Goal: Task Accomplishment & Management: Manage account settings

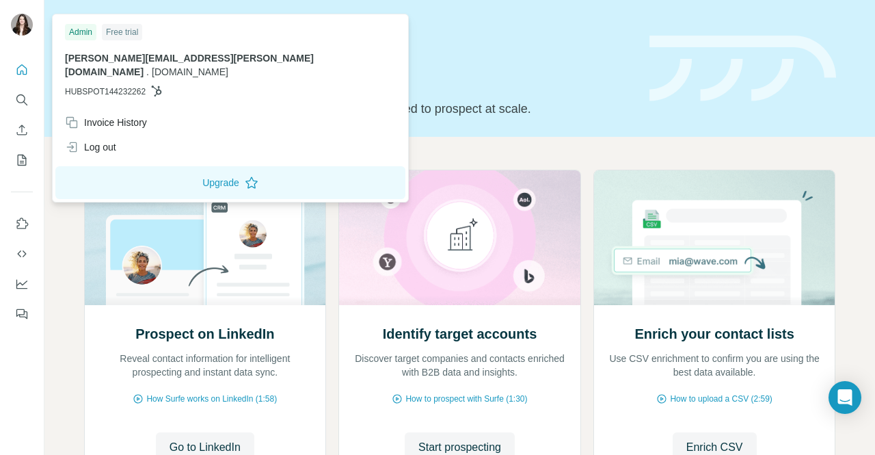
click at [14, 21] on img at bounding box center [22, 25] width 22 height 22
click at [126, 29] on div "Free trial" at bounding box center [122, 32] width 40 height 16
click at [129, 170] on button "Upgrade" at bounding box center [230, 182] width 350 height 33
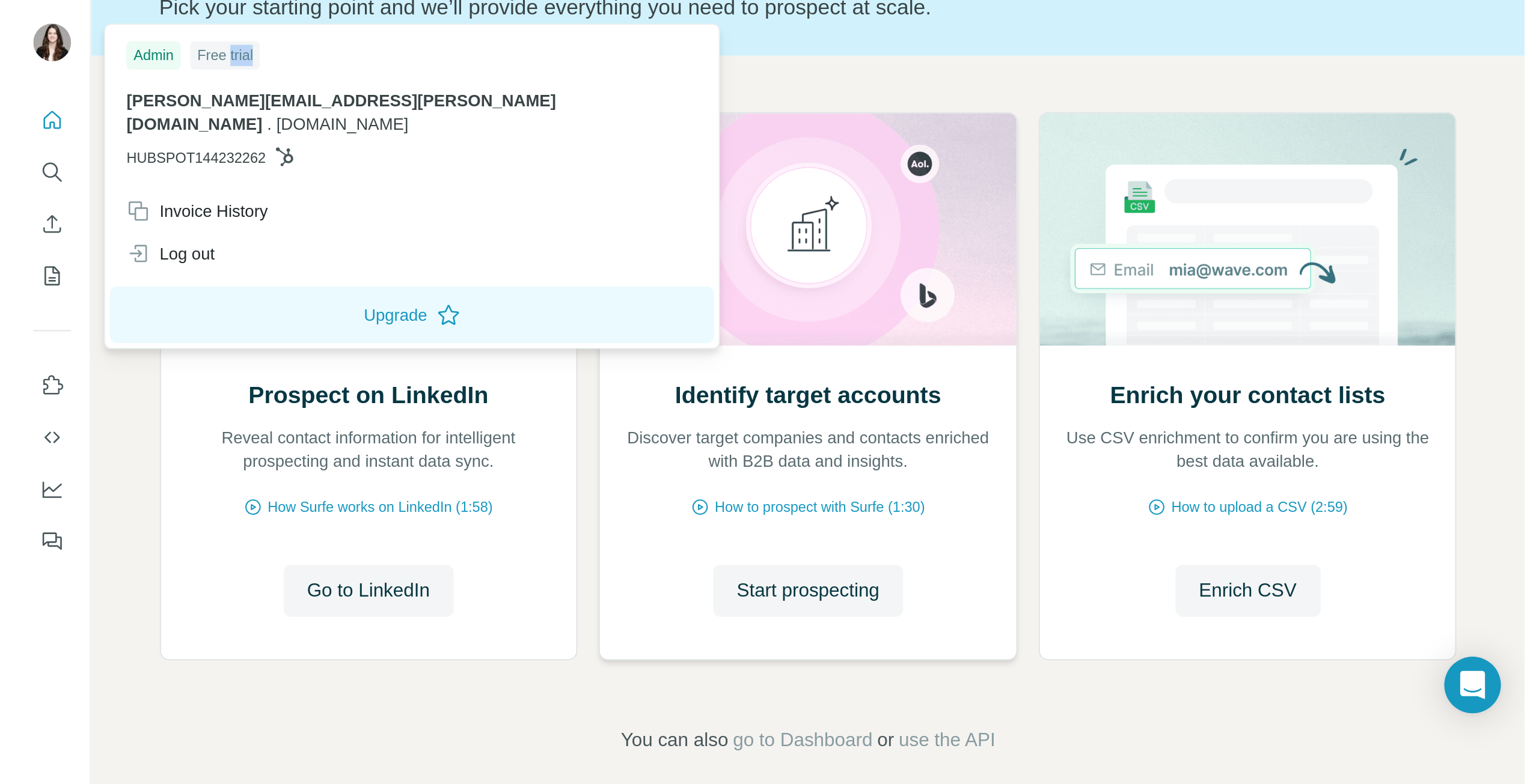
scroll to position [105, 0]
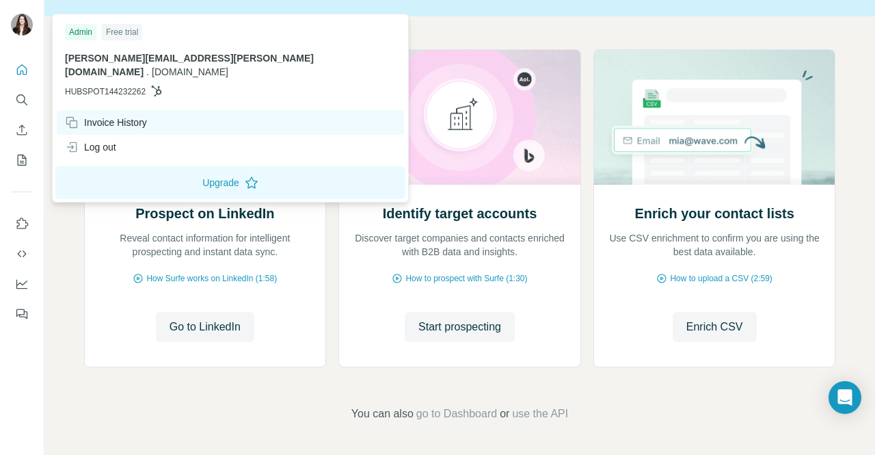
click at [118, 116] on div "Invoice History" at bounding box center [106, 123] width 82 height 14
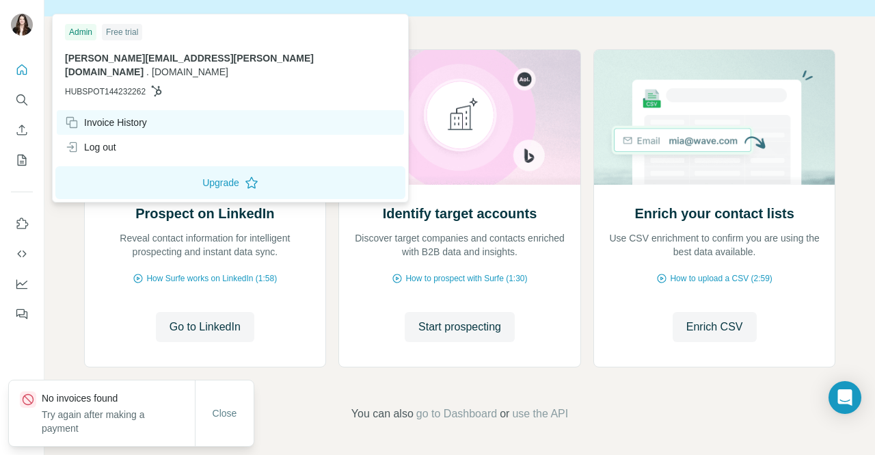
click at [131, 116] on div "Invoice History" at bounding box center [106, 123] width 82 height 14
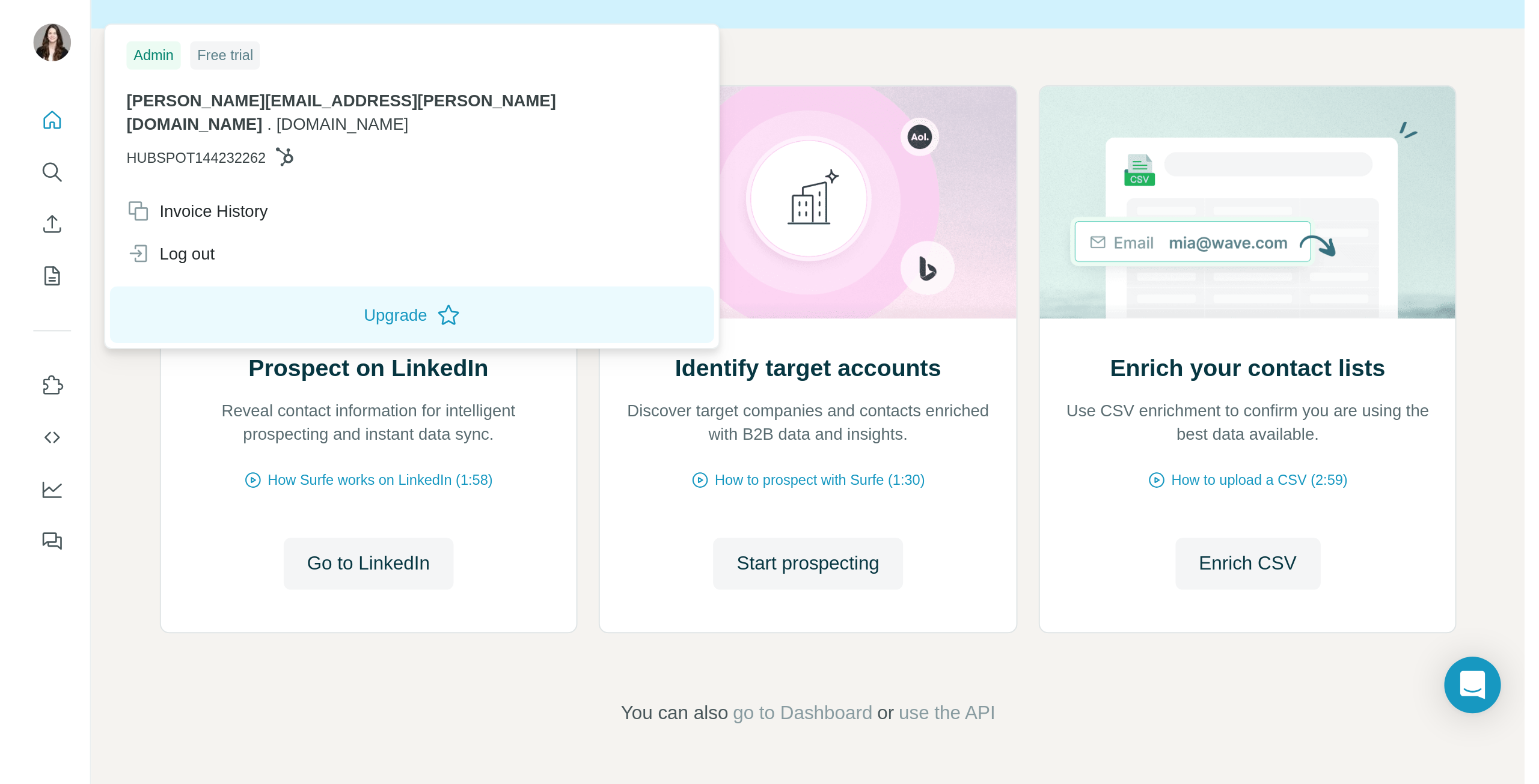
scroll to position [0, 0]
